Goal: Task Accomplishment & Management: Manage account settings

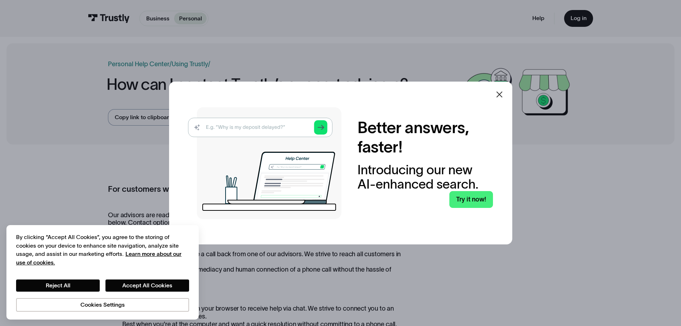
click at [504, 94] on icon at bounding box center [499, 94] width 9 height 9
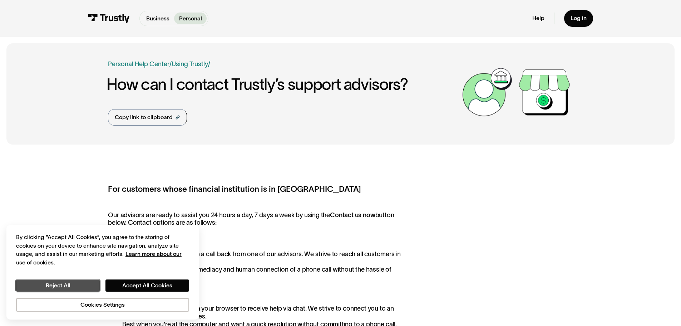
click at [79, 289] on button "Reject All" at bounding box center [58, 285] width 84 height 12
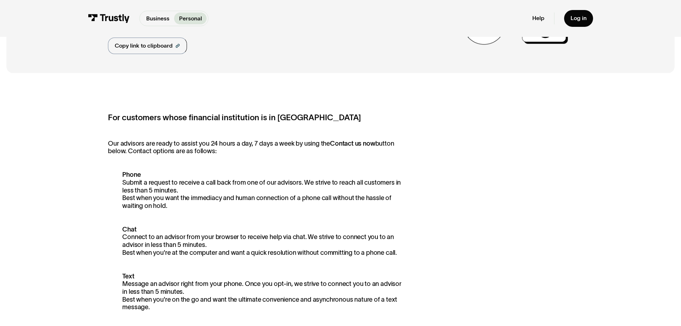
scroll to position [36, 0]
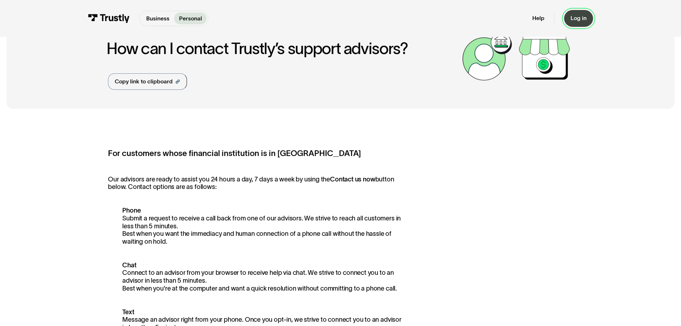
click at [570, 23] on link "Log in" at bounding box center [578, 18] width 29 height 17
